Goal: Find specific page/section: Find specific page/section

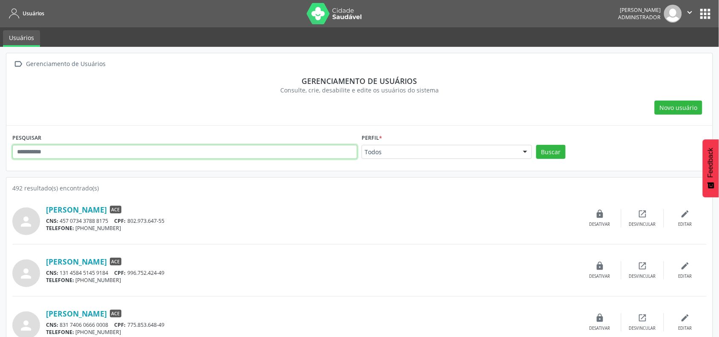
click at [122, 158] on input "text" at bounding box center [184, 152] width 345 height 14
type input "*****"
click at [205, 337] on html "Usuários [PERSON_NAME] Administrador  Configurações Sair apps Usuários  Geren…" at bounding box center [359, 168] width 719 height 337
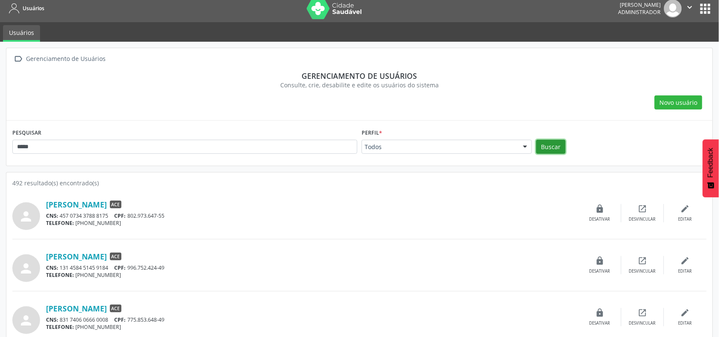
click at [552, 147] on button "Buscar" at bounding box center [550, 147] width 29 height 14
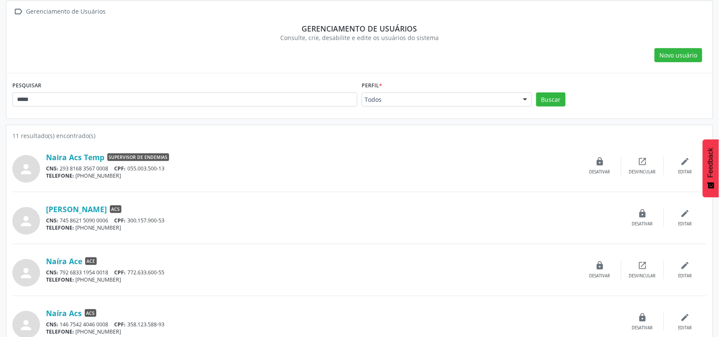
scroll to position [53, 0]
click at [72, 261] on link "Naíra Ace" at bounding box center [64, 260] width 36 height 9
